Goal: Check status: Check status

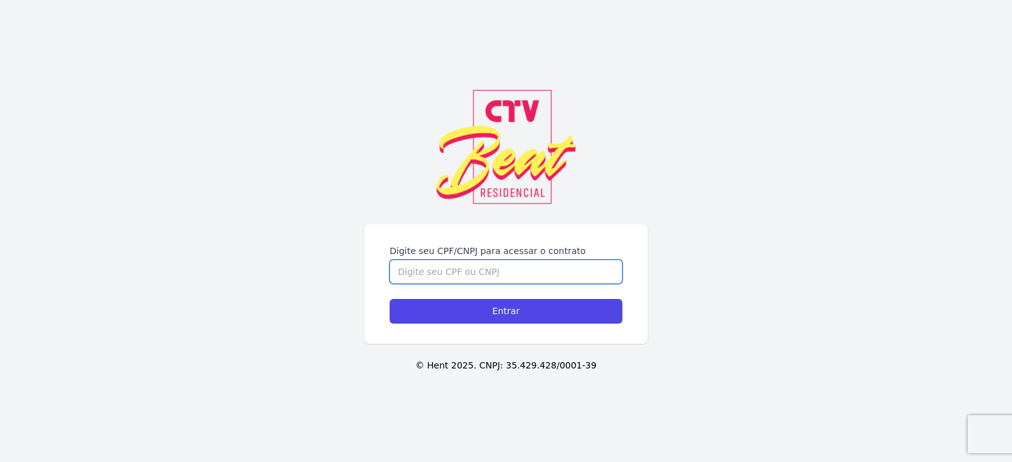
click at [440, 269] on input "Digite seu CPF/CNPJ para acessar o contrato" at bounding box center [506, 272] width 233 height 24
type input "15528134790"
click at [390, 299] on input "Entrar" at bounding box center [506, 311] width 233 height 25
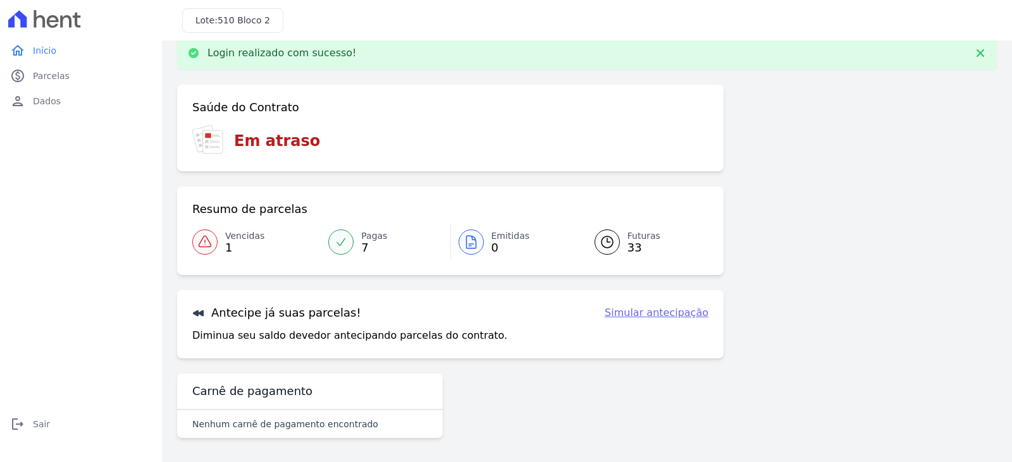
scroll to position [20, 0]
click at [232, 225] on link "Vencidas 1" at bounding box center [256, 240] width 128 height 35
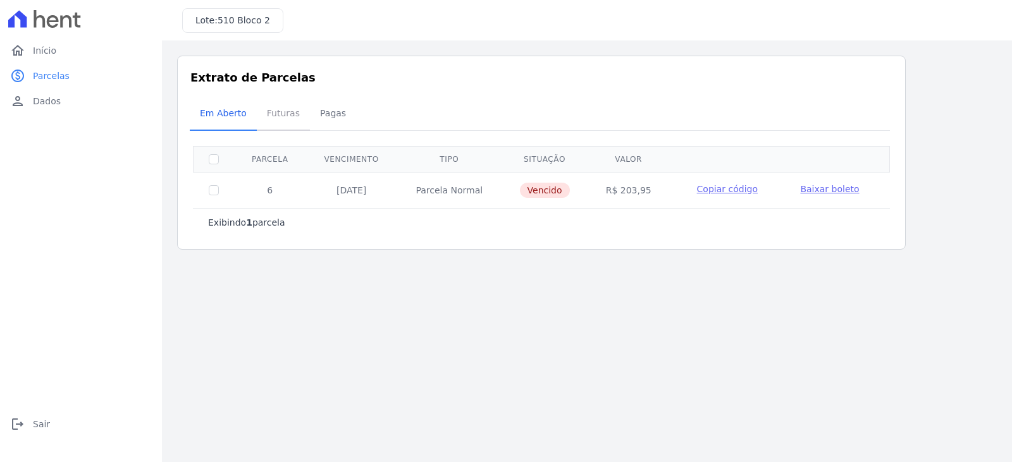
click at [274, 109] on span "Futuras" at bounding box center [283, 113] width 48 height 25
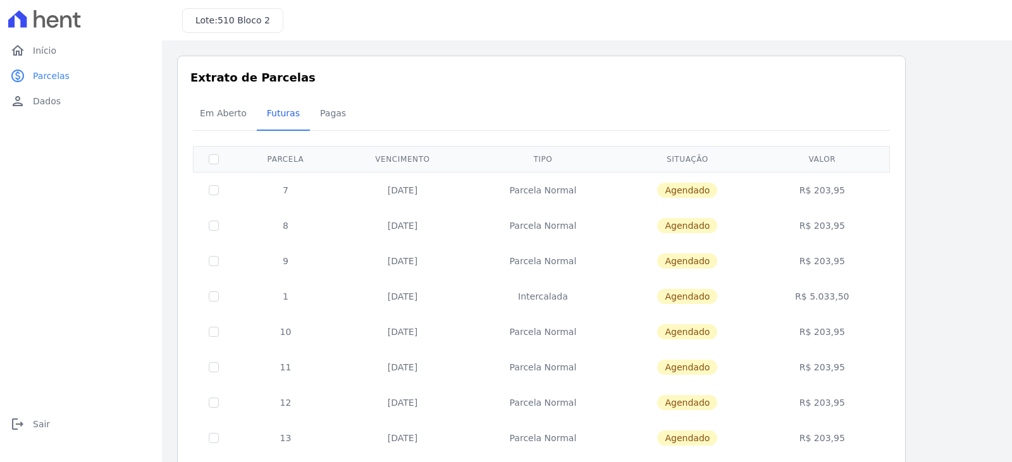
drag, startPoint x: 431, startPoint y: 297, endPoint x: 373, endPoint y: 299, distance: 58.9
click at [373, 299] on td "10/12/2025" at bounding box center [402, 296] width 131 height 35
click at [350, 79] on h3 "Extrato de Parcelas" at bounding box center [541, 77] width 702 height 17
drag, startPoint x: 387, startPoint y: 306, endPoint x: 883, endPoint y: 283, distance: 496.5
click at [883, 283] on tr "1 10/12/2025 Intercalada Agendado R$ 5.033,50" at bounding box center [542, 296] width 697 height 35
